Goal: Information Seeking & Learning: Check status

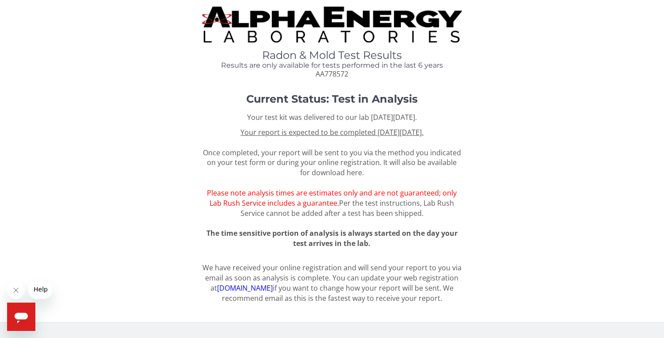
click at [275, 129] on u "Your report is expected to be completed [DATE][DATE]." at bounding box center [331, 132] width 183 height 10
click at [478, 95] on h1 "Current Status: Test in Analysis" at bounding box center [332, 98] width 521 height 11
